Goal: Task Accomplishment & Management: Complete application form

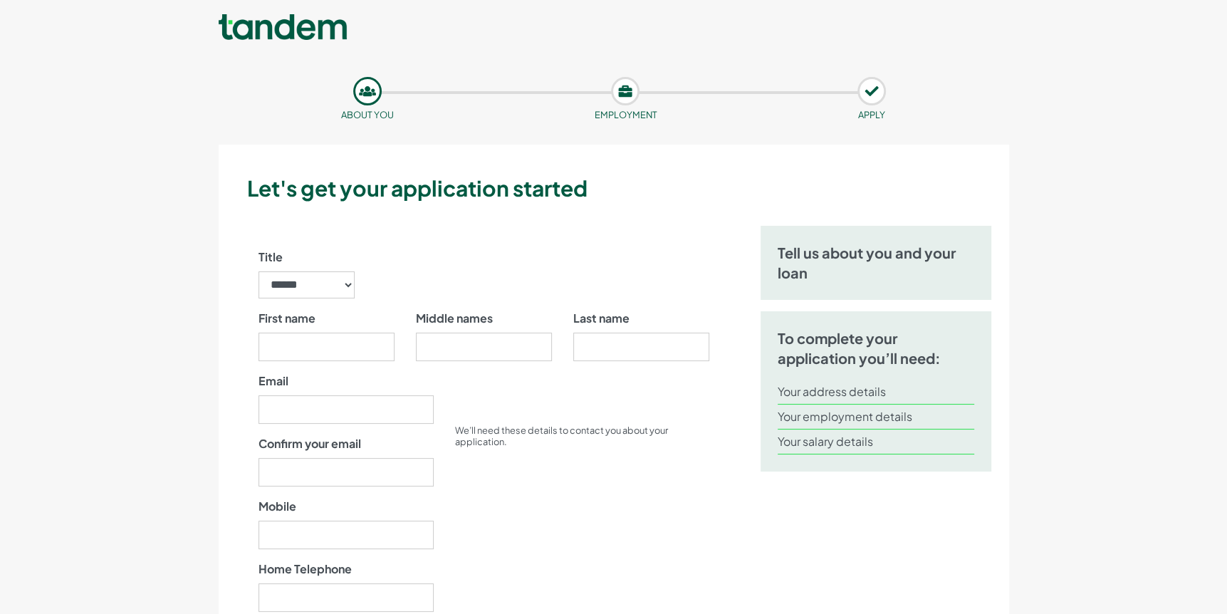
click at [300, 30] on link at bounding box center [283, 28] width 128 height 28
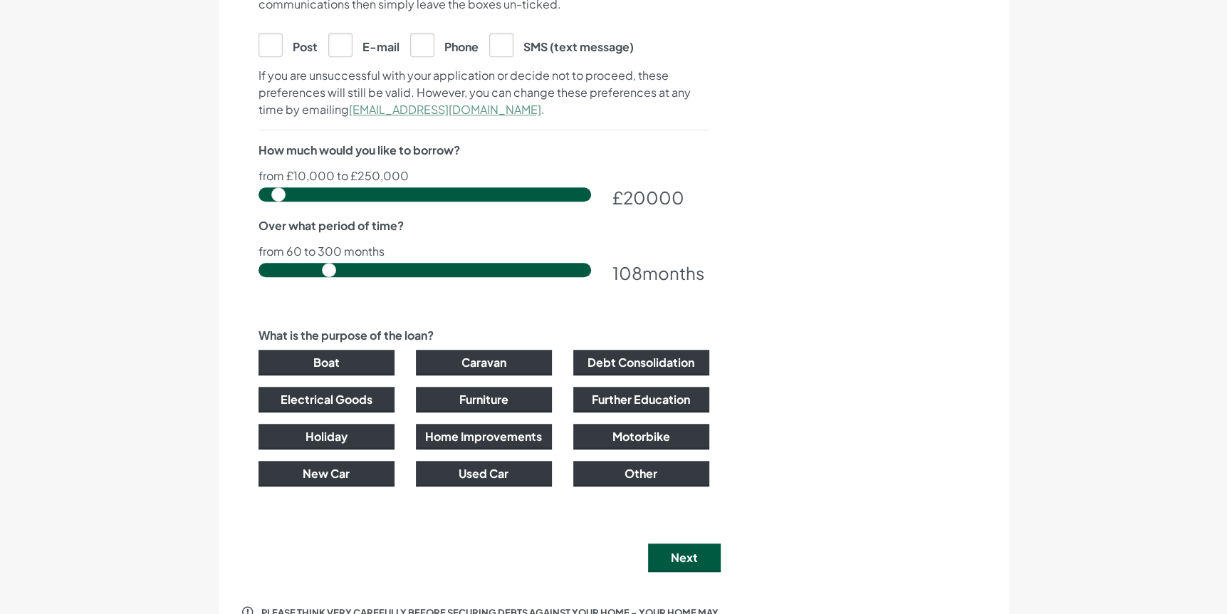
scroll to position [782, 0]
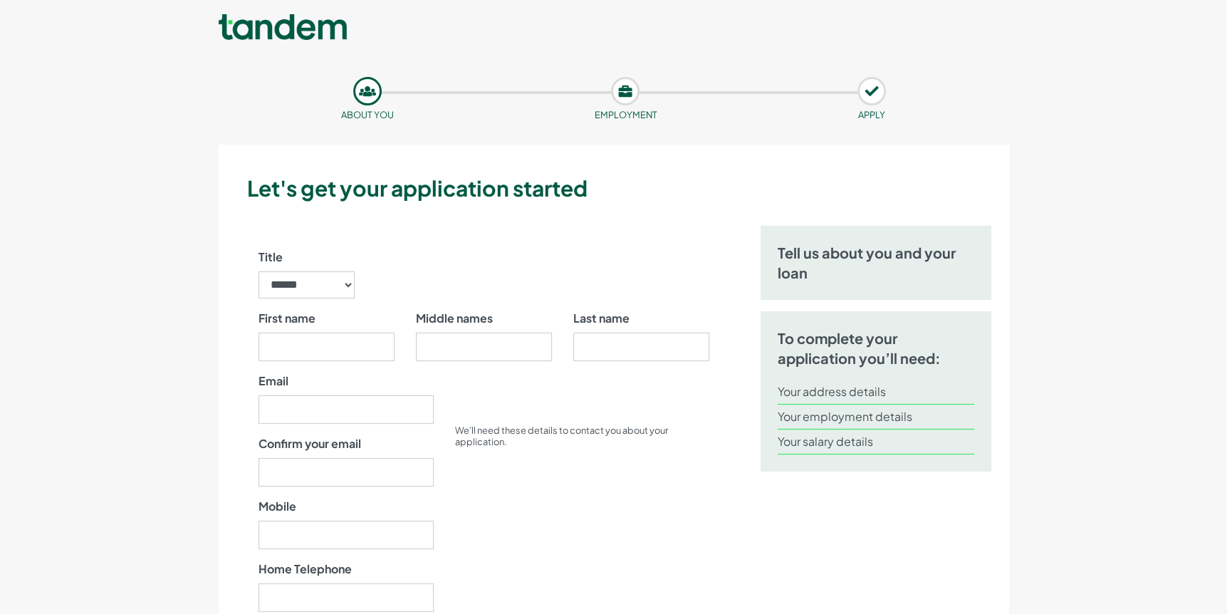
click at [264, 31] on link at bounding box center [283, 28] width 128 height 28
